Goal: Navigation & Orientation: Go to known website

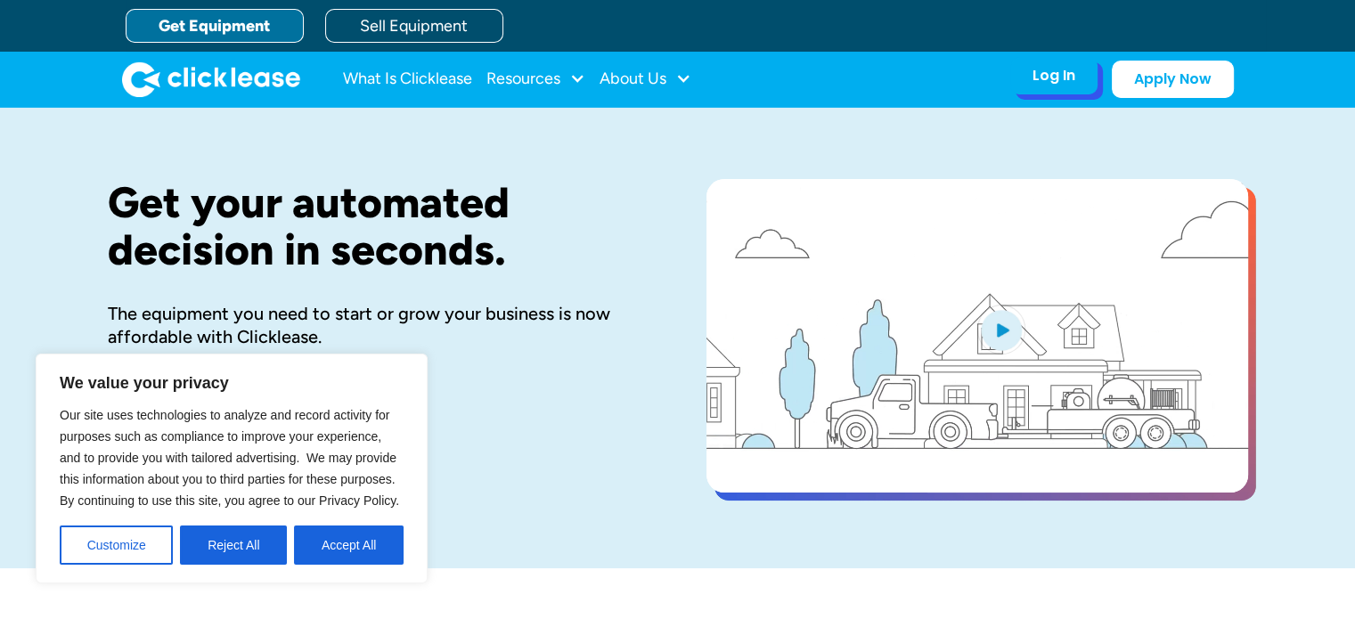
click at [1069, 72] on div "Log In" at bounding box center [1053, 76] width 43 height 18
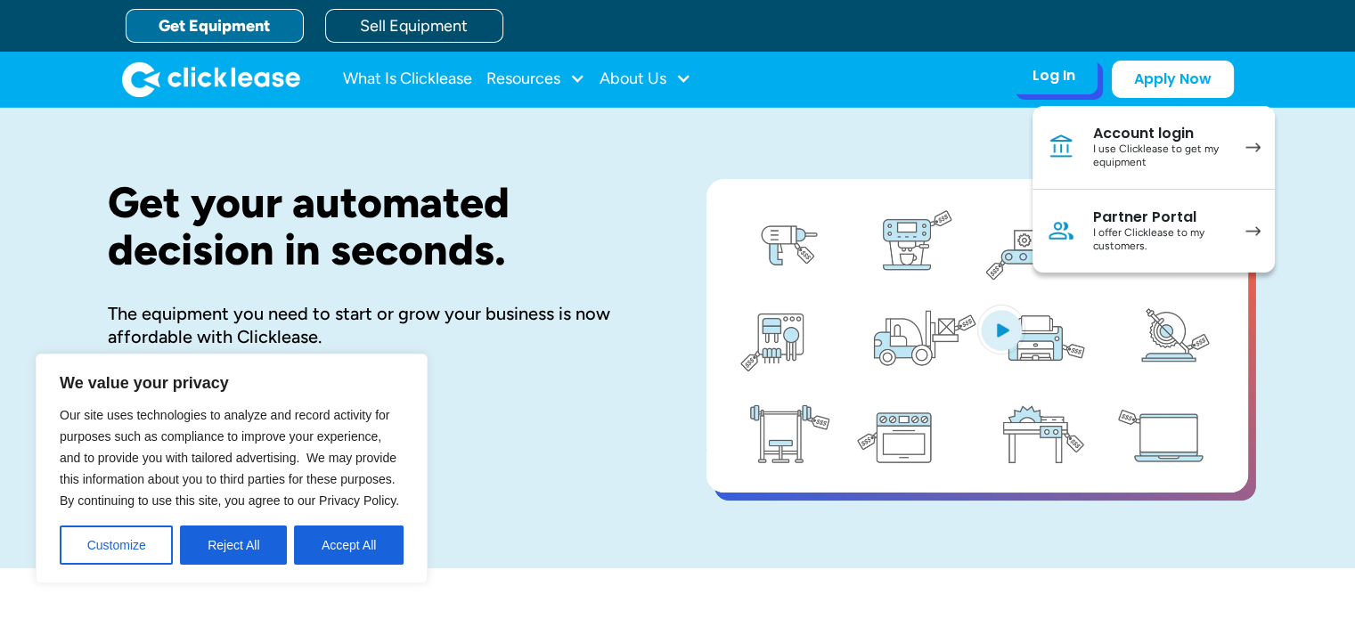
click at [1109, 146] on div "I use Clicklease to get my equipment" at bounding box center [1160, 157] width 135 height 28
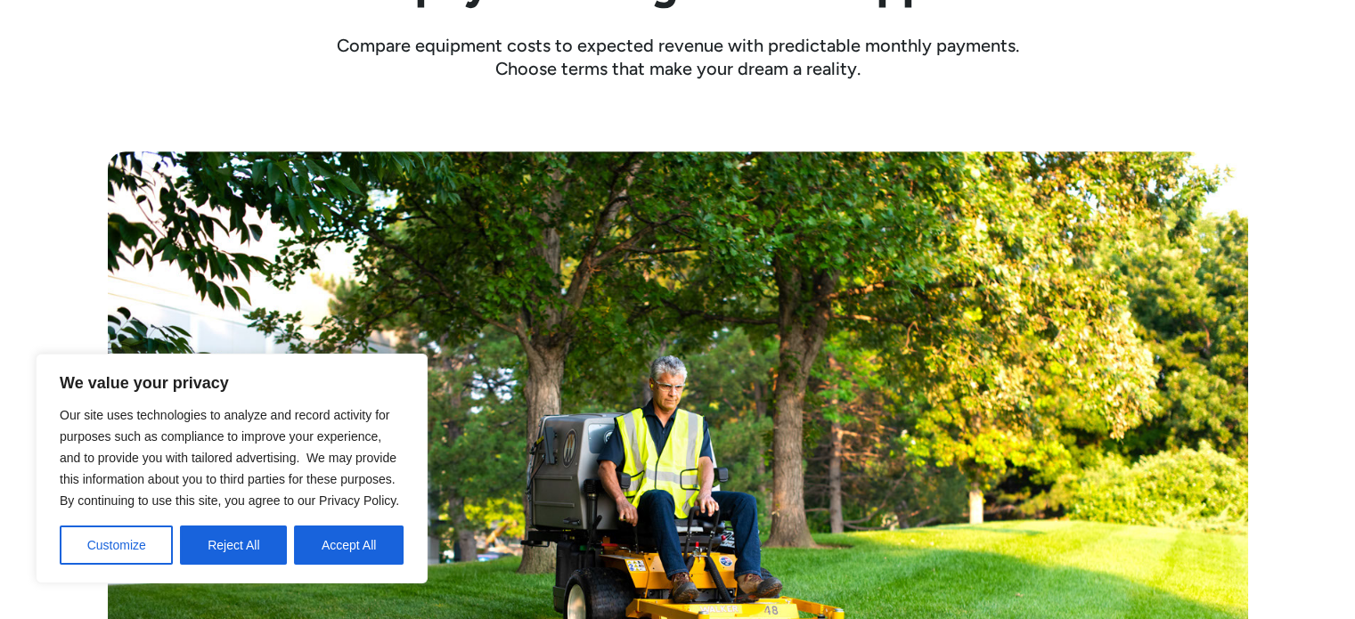
scroll to position [802, 0]
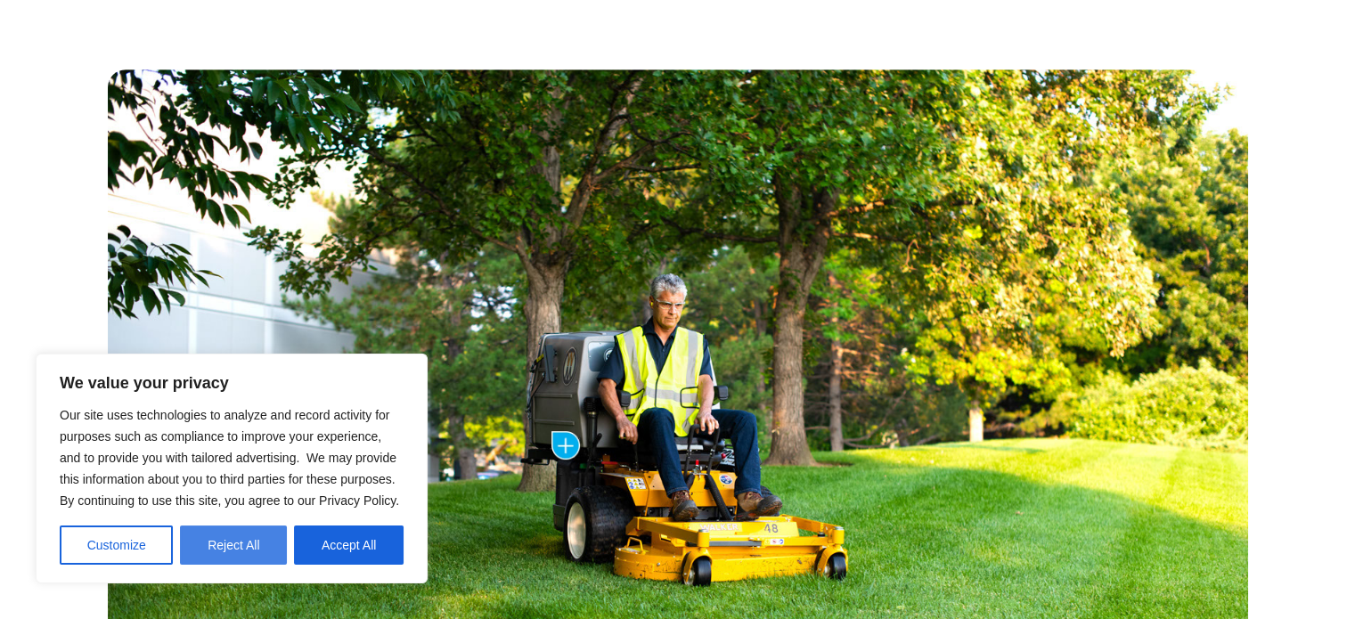
click at [264, 552] on button "Reject All" at bounding box center [233, 545] width 107 height 39
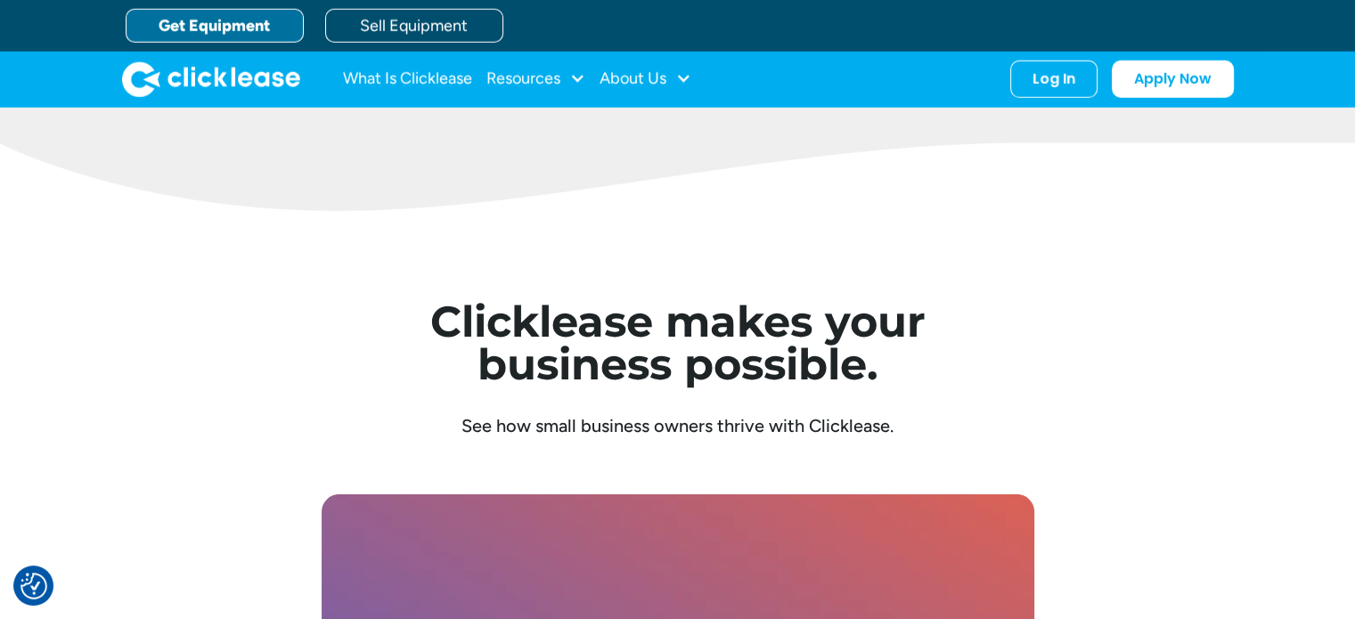
scroll to position [4690, 0]
